Goal: Check status: Check status

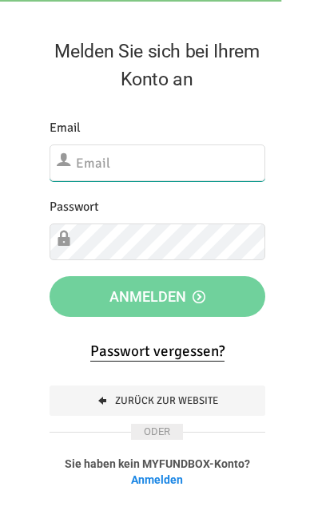
type input "[EMAIL_ADDRESS][DOMAIN_NAME]"
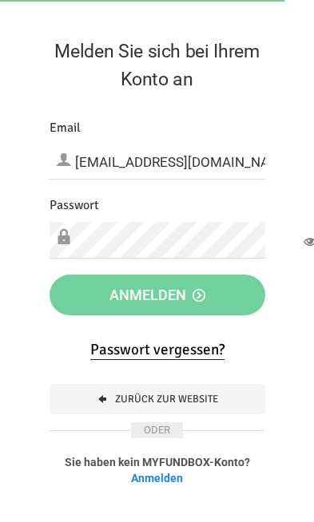
click button "Abmelden" at bounding box center [0, 0] width 0 height 0
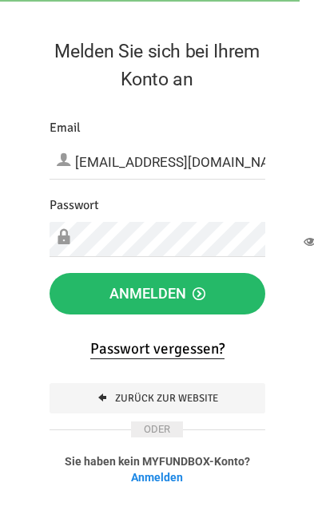
click at [227, 297] on button "Anmelden" at bounding box center [156, 293] width 215 height 41
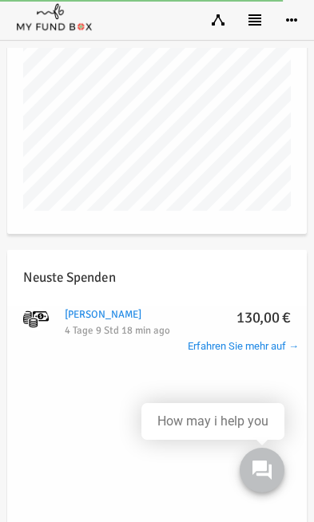
scroll to position [1312, 0]
click at [141, 349] on link "[PERSON_NAME] 130,00 €" at bounding box center [168, 383] width 55 height 69
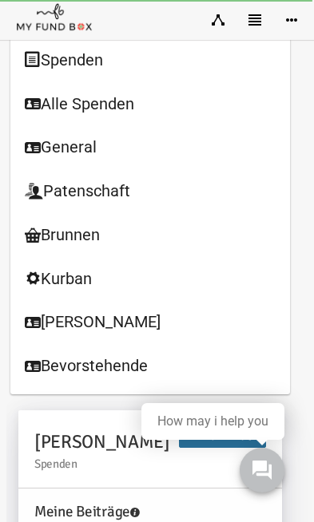
scroll to position [0, 0]
type input "[DATE] - [DATE]"
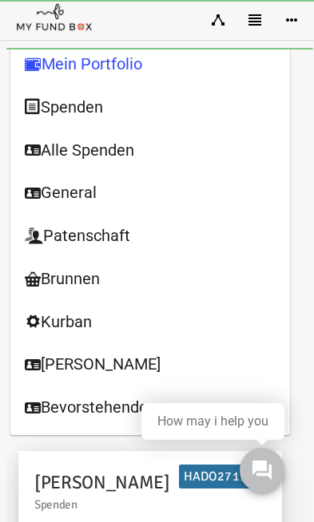
click at [77, 315] on link "Kurban" at bounding box center [143, 322] width 278 height 44
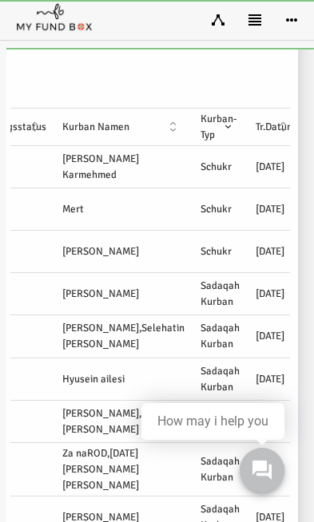
scroll to position [0, 296]
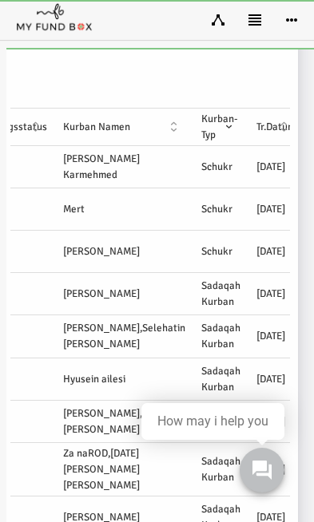
click at [242, 123] on th "Tr.Datum" at bounding box center [269, 127] width 55 height 37
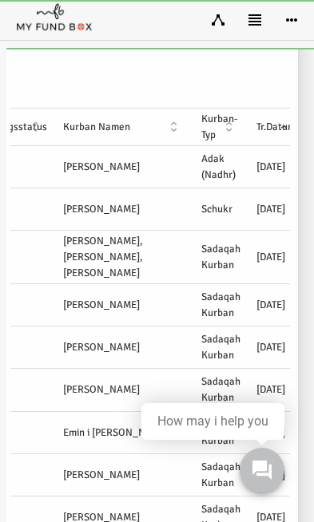
click at [242, 128] on th "Tr.Datum" at bounding box center [269, 127] width 55 height 37
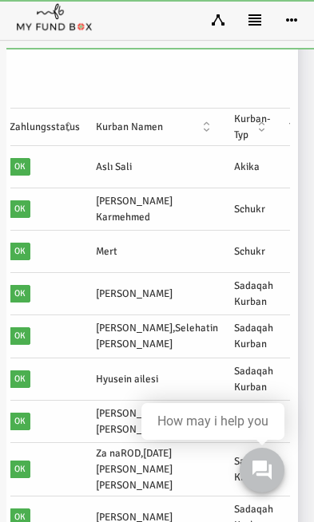
scroll to position [0, 304]
